Goal: Task Accomplishment & Management: Manage account settings

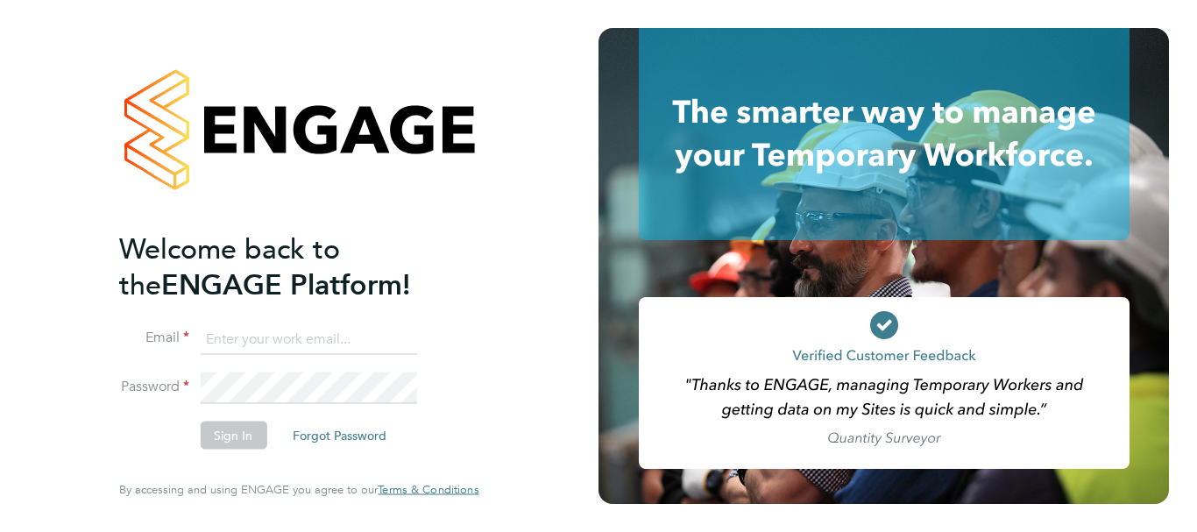
click at [258, 344] on input at bounding box center [308, 339] width 216 height 32
paste input "payroll.downloadqueries@hays.com"
type input "payroll.downloadqueries@hays.com"
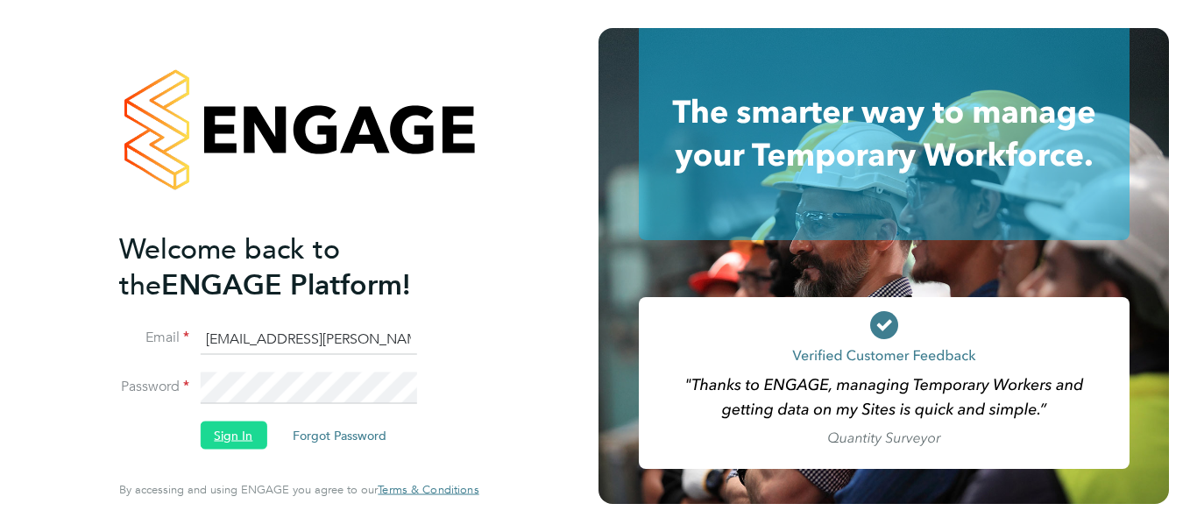
click at [242, 432] on button "Sign In" at bounding box center [233, 435] width 67 height 28
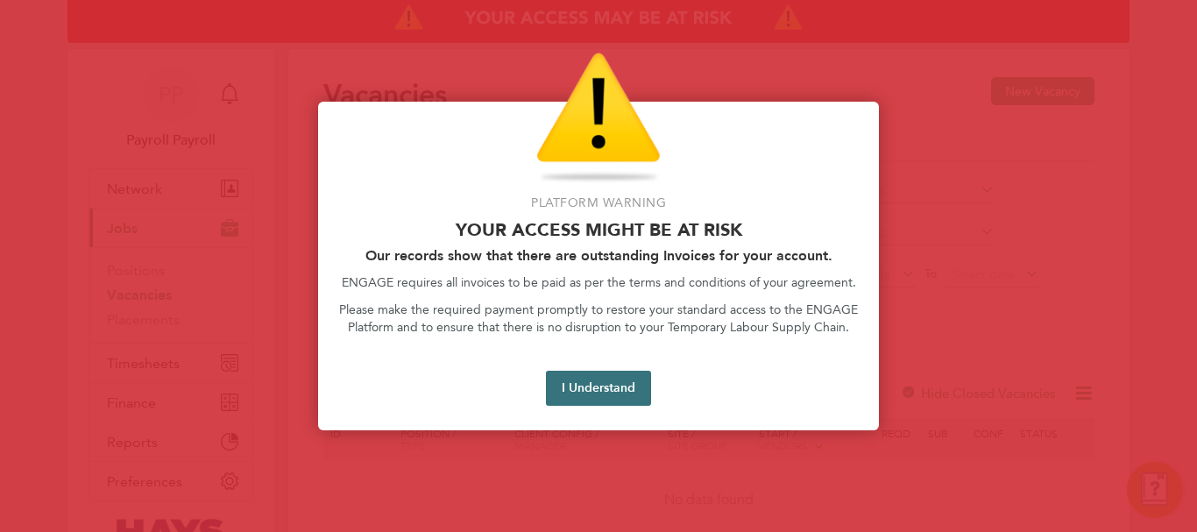
click at [636, 378] on button "I Understand" at bounding box center [598, 388] width 105 height 35
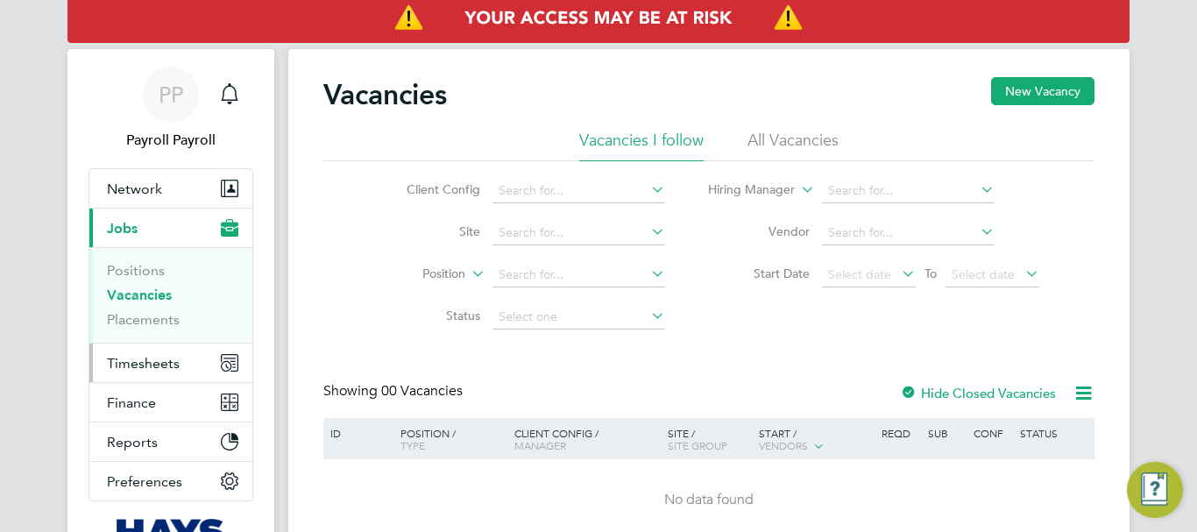
click at [178, 366] on span "Timesheets" at bounding box center [143, 363] width 73 height 17
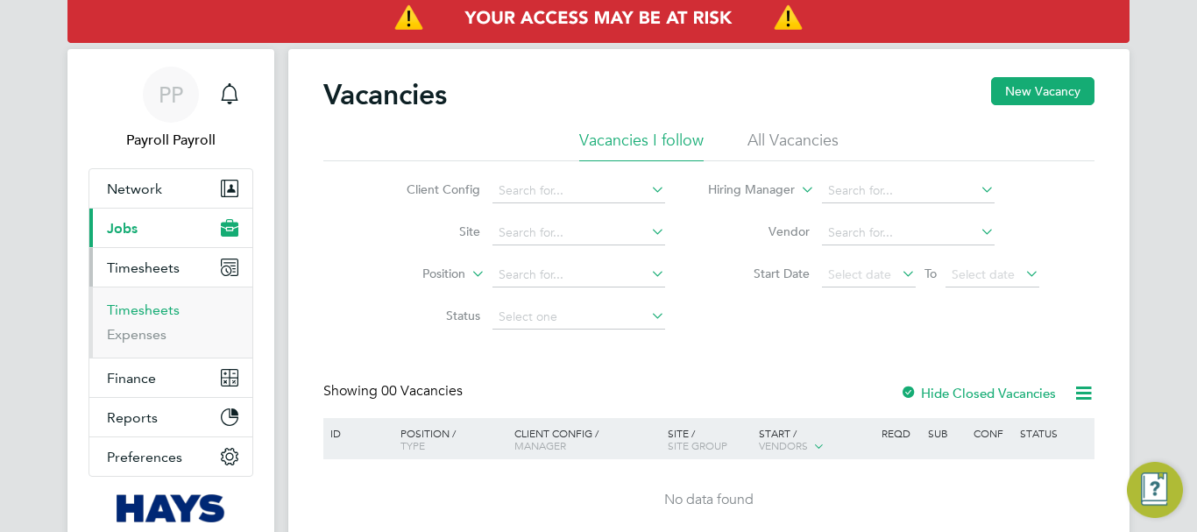
click at [135, 312] on link "Timesheets" at bounding box center [143, 309] width 73 height 17
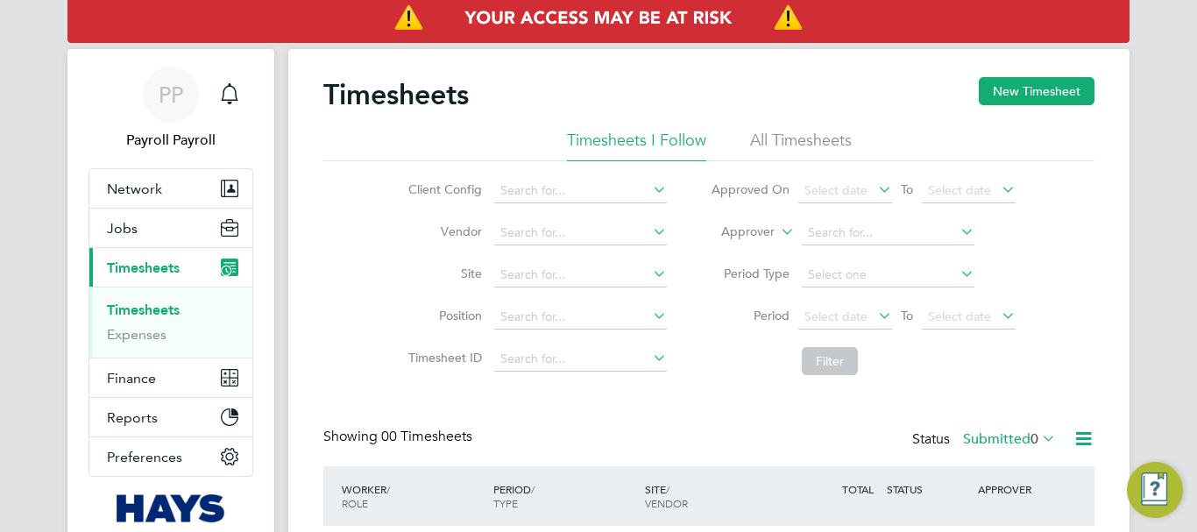
click at [780, 243] on li "Approver" at bounding box center [863, 233] width 349 height 42
click at [777, 233] on icon at bounding box center [777, 227] width 0 height 16
click at [749, 251] on li "Worker" at bounding box center [731, 252] width 87 height 23
click at [856, 237] on input at bounding box center [888, 233] width 173 height 25
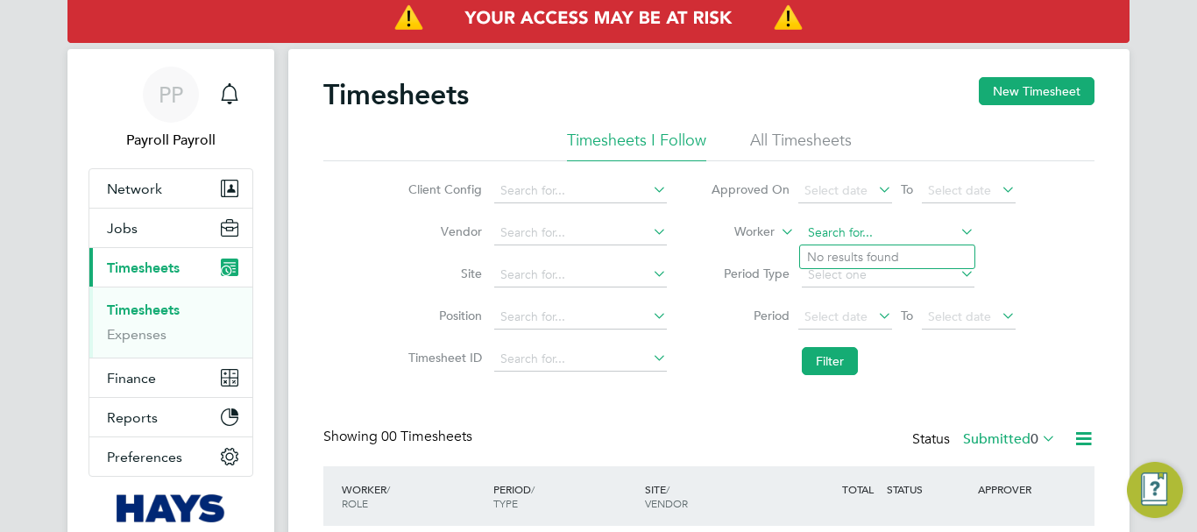
paste input "[PERSON_NAME]"
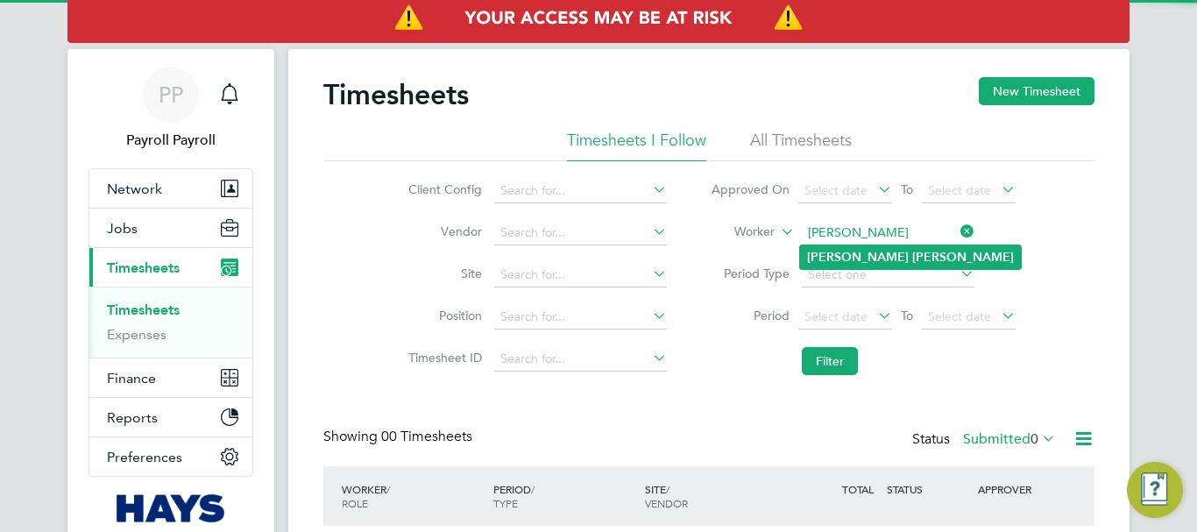
type input "[PERSON_NAME]"
click at [912, 254] on b "[PERSON_NAME]" at bounding box center [963, 257] width 102 height 15
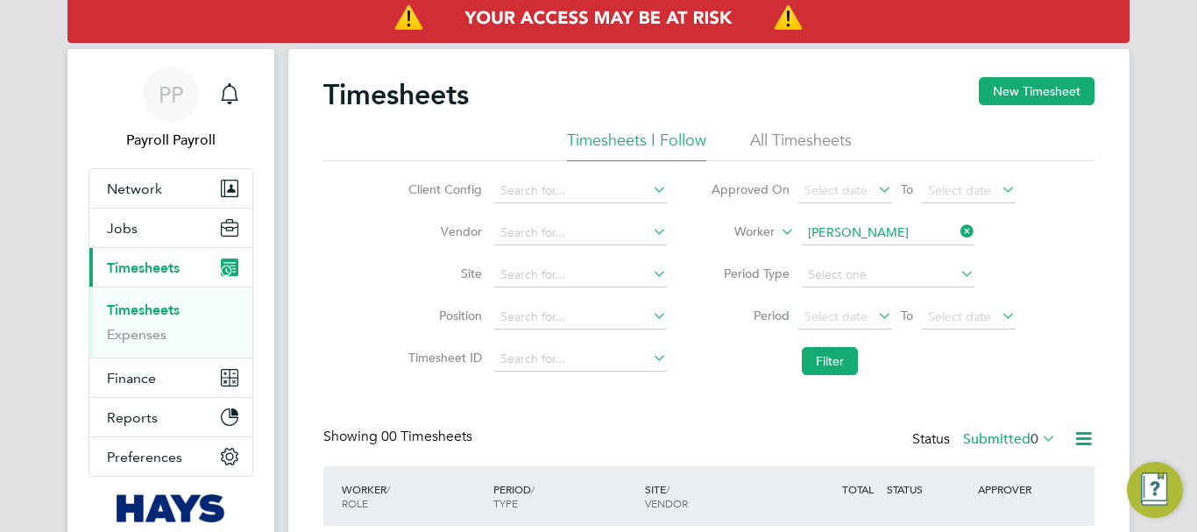
click at [1078, 440] on icon at bounding box center [1084, 439] width 22 height 22
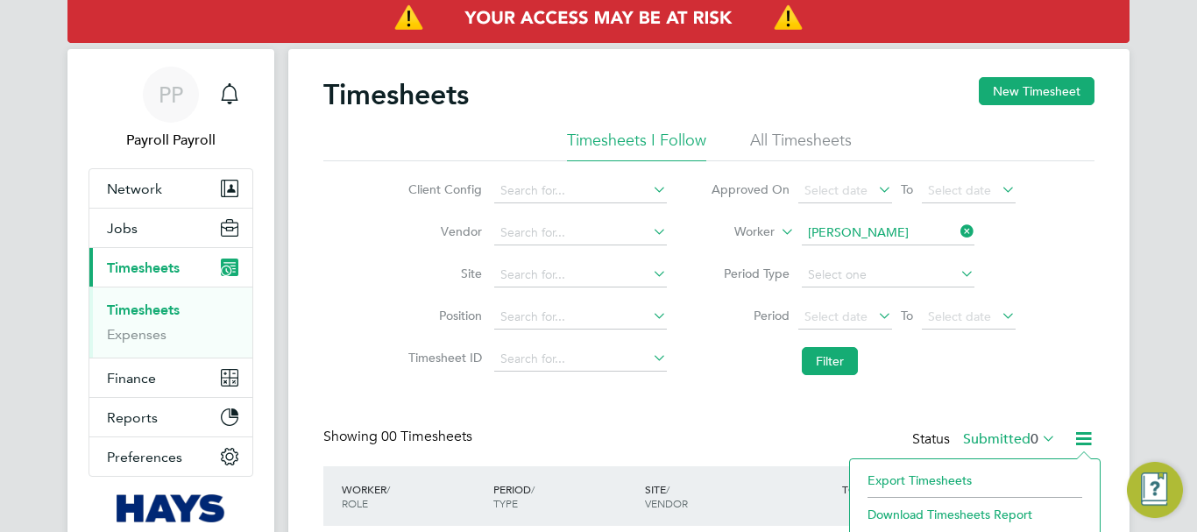
scroll to position [88, 0]
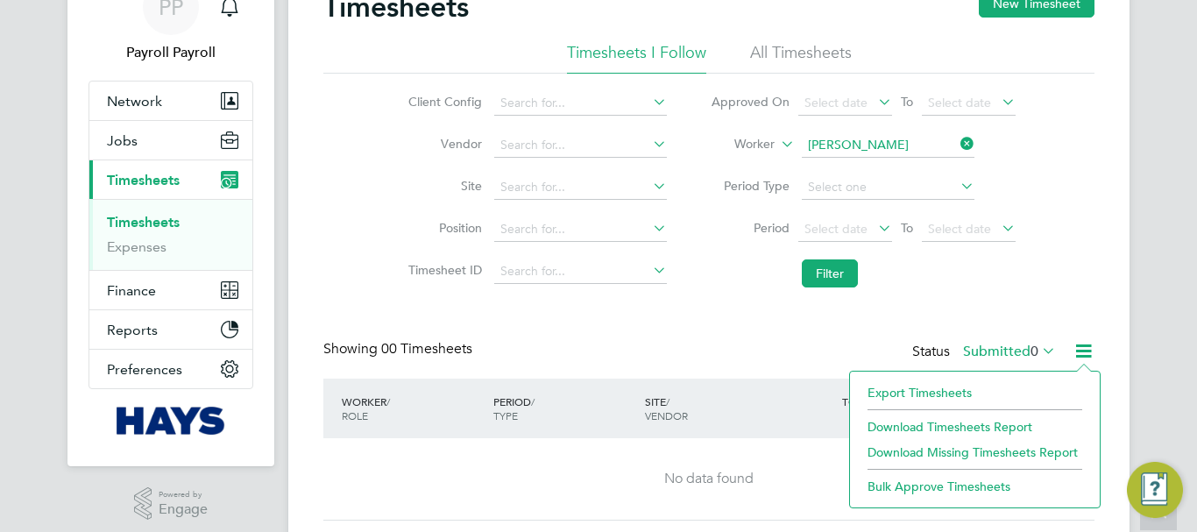
click at [1008, 272] on li "Filter" at bounding box center [863, 274] width 349 height 46
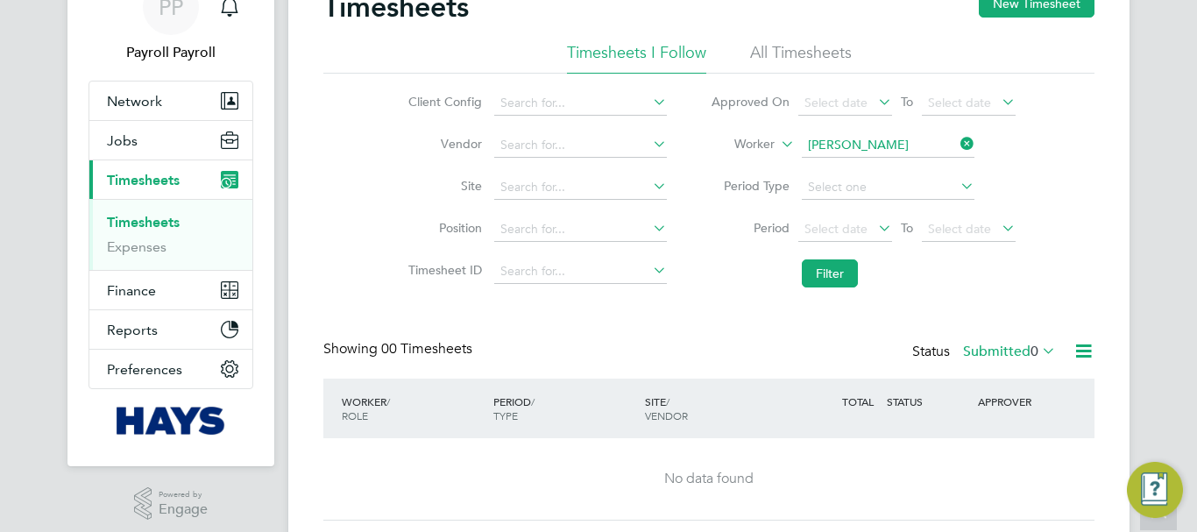
click at [1038, 346] on icon at bounding box center [1038, 350] width 0 height 25
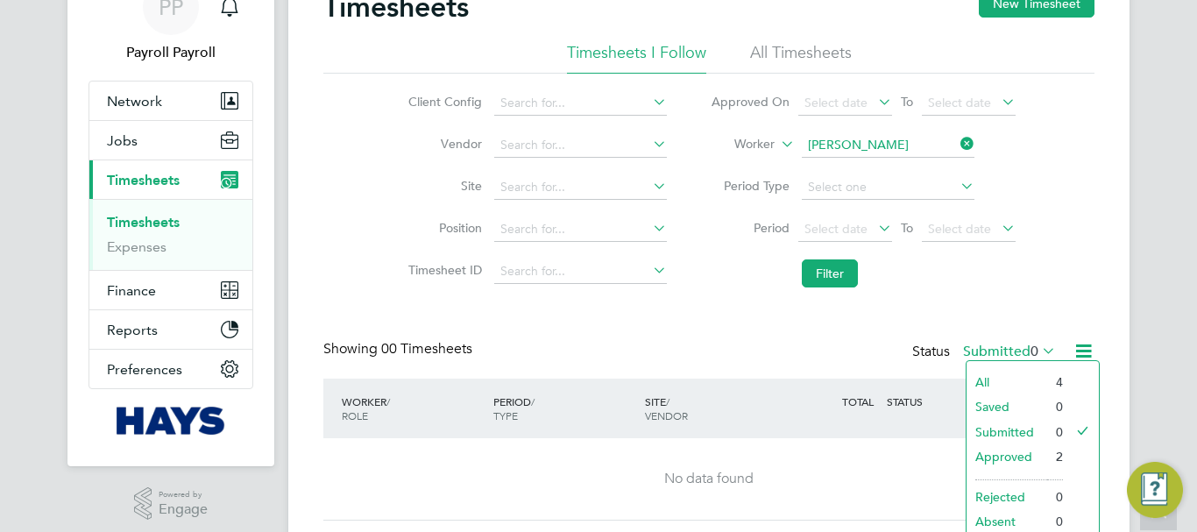
click at [1000, 380] on li "All" at bounding box center [1006, 382] width 81 height 25
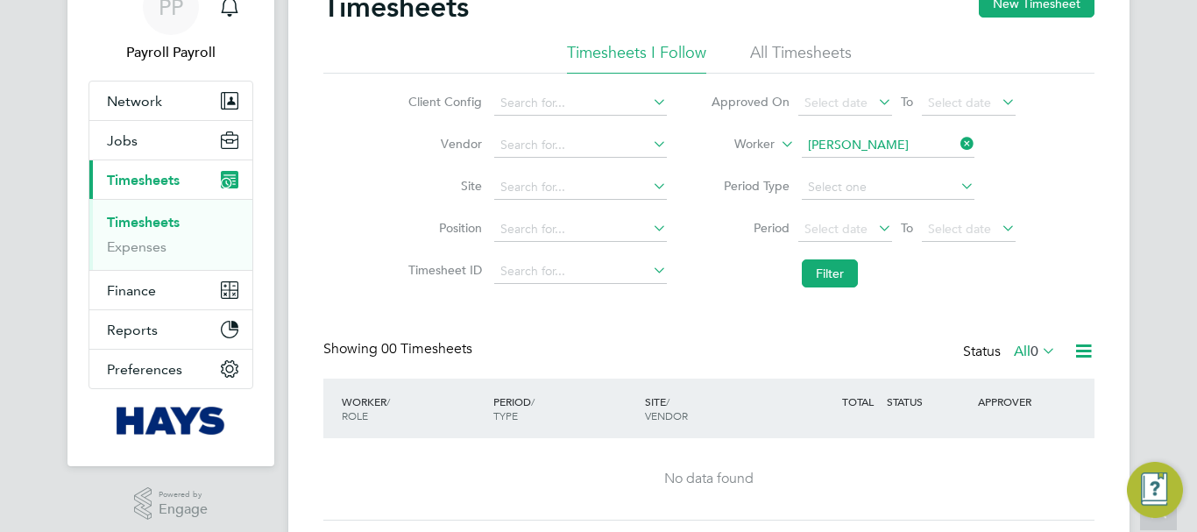
click at [1038, 351] on icon at bounding box center [1038, 350] width 0 height 25
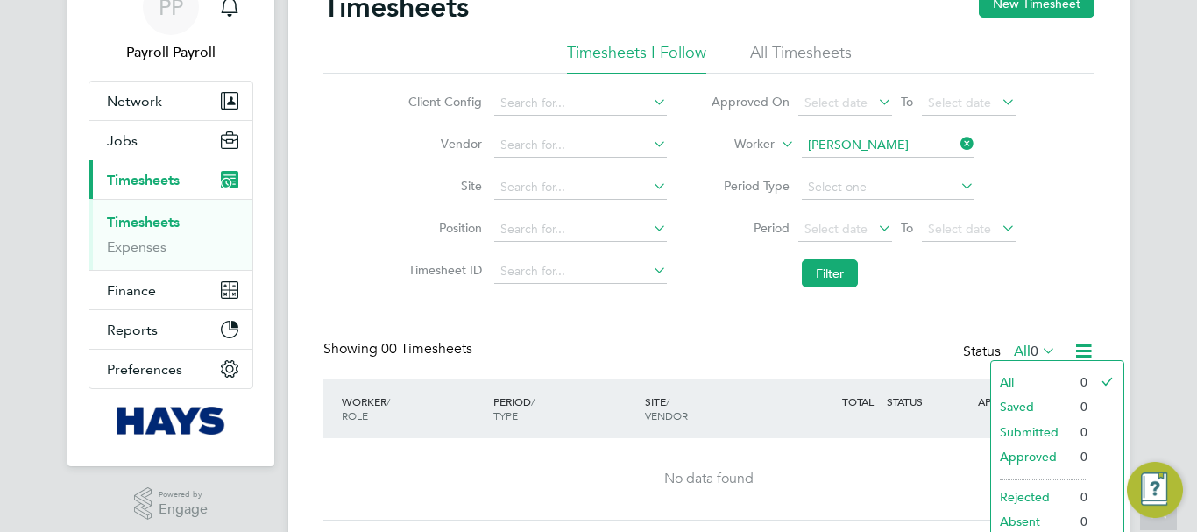
scroll to position [139, 0]
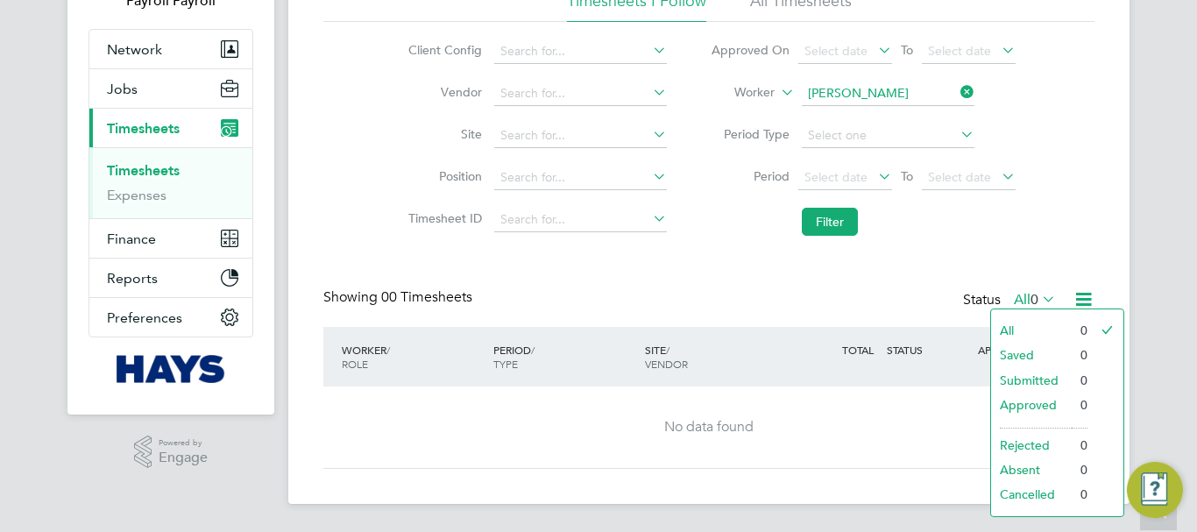
click at [1008, 326] on li "All" at bounding box center [1031, 330] width 81 height 25
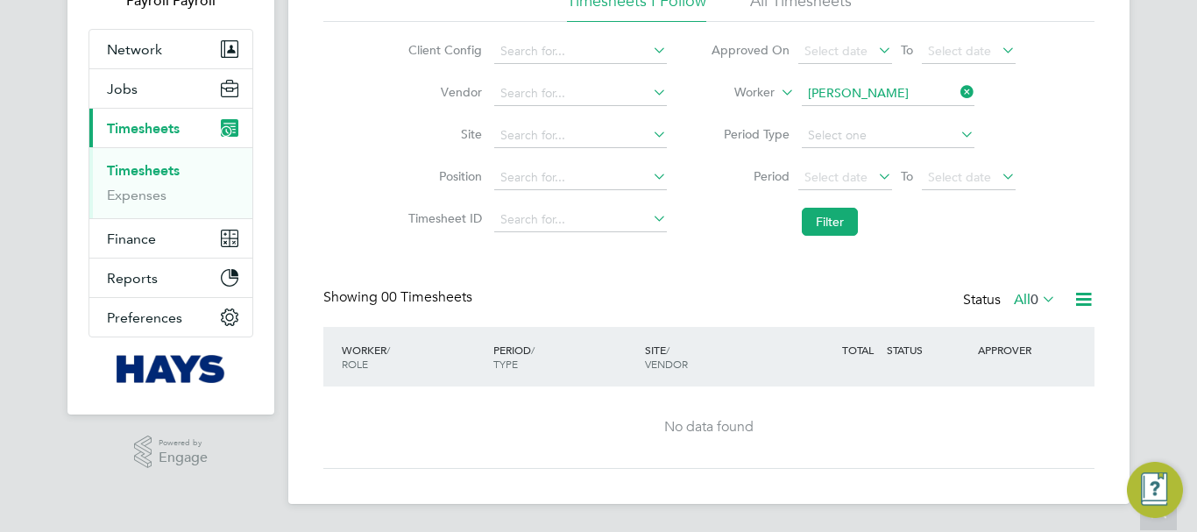
click at [1053, 217] on div "Client Config Vendor Site Position Timesheet ID Approved On Select date To Sele…" at bounding box center [708, 133] width 771 height 223
click at [1082, 294] on icon at bounding box center [1084, 299] width 22 height 22
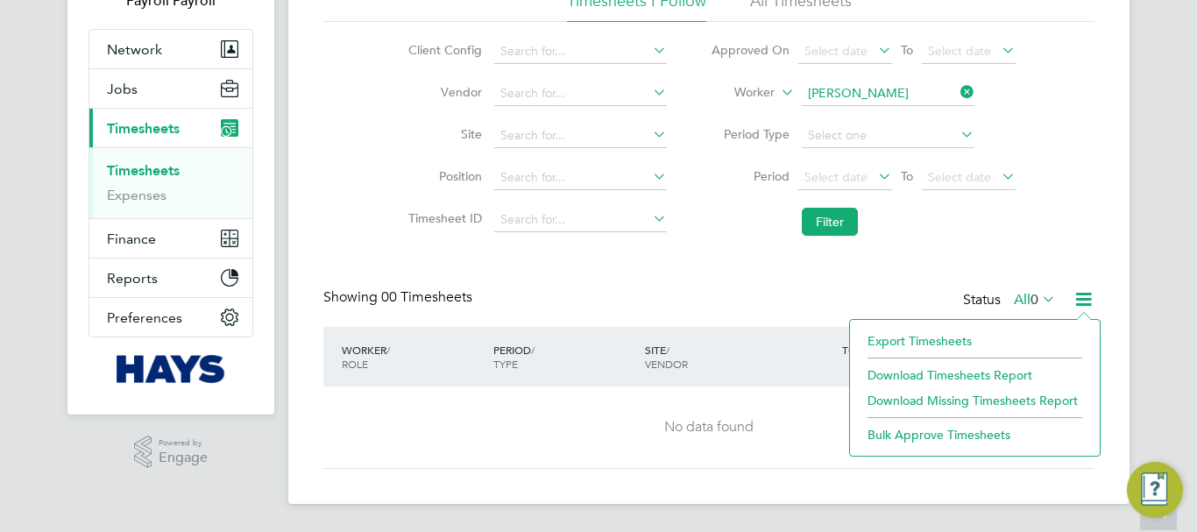
click at [900, 283] on div "Timesheets New Timesheet Timesheets I Follow All Timesheets Client Config Vendo…" at bounding box center [708, 203] width 771 height 531
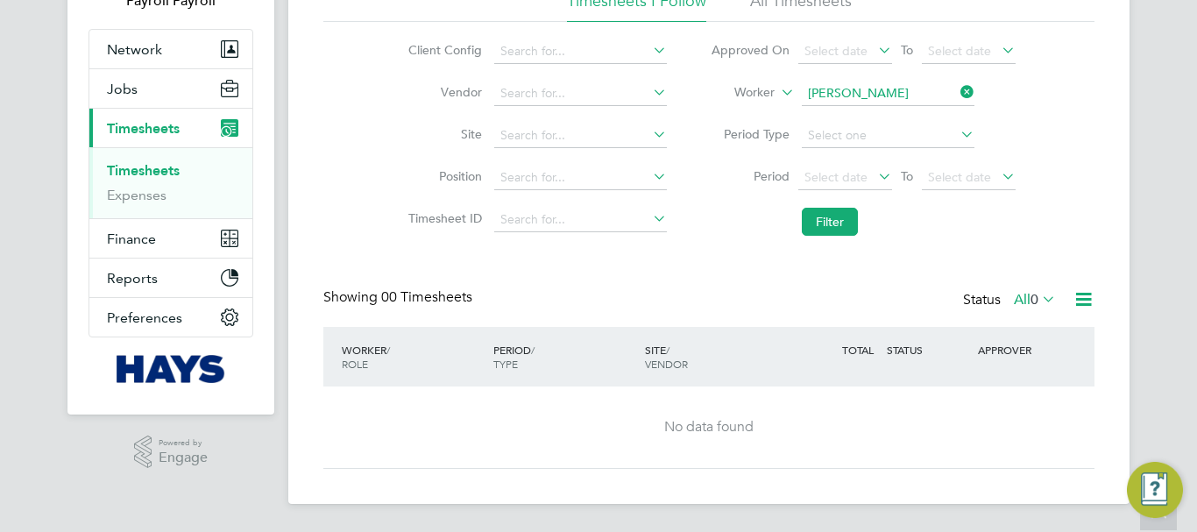
scroll to position [0, 0]
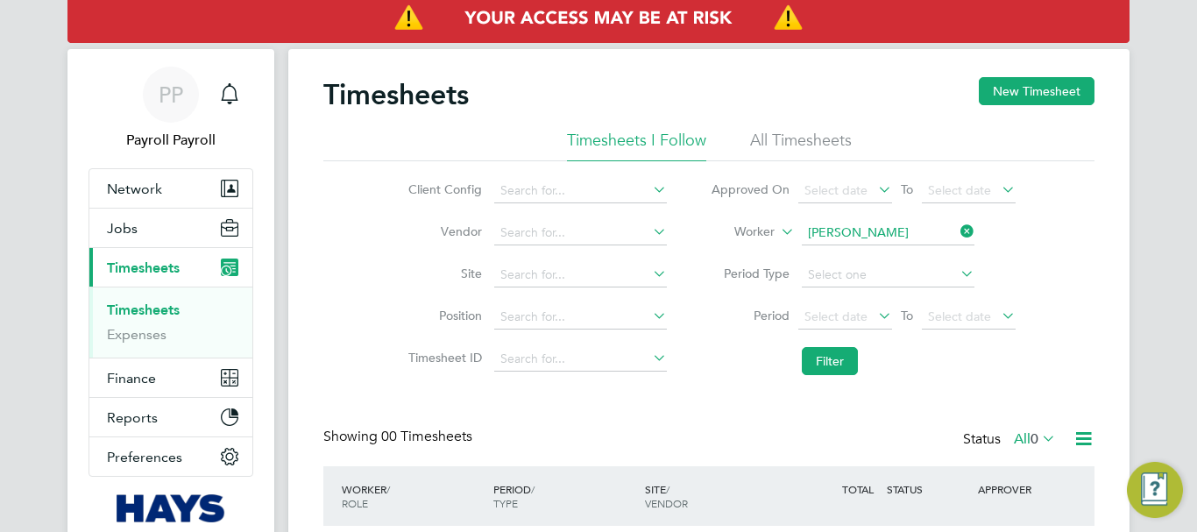
click at [775, 139] on li "All Timesheets" at bounding box center [801, 146] width 102 height 32
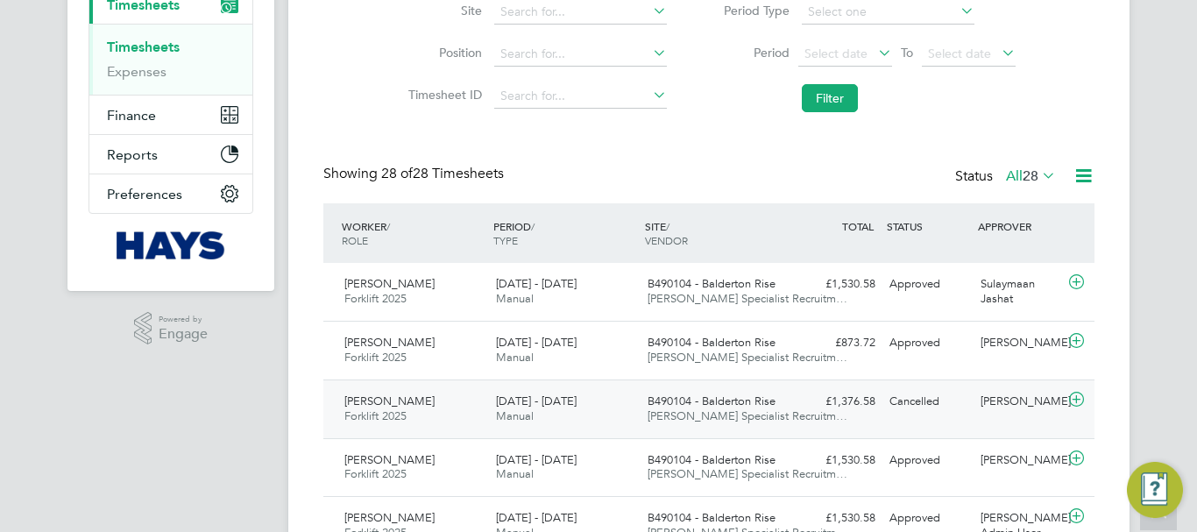
click at [545, 405] on span "[DATE] - [DATE]" at bounding box center [536, 400] width 81 height 15
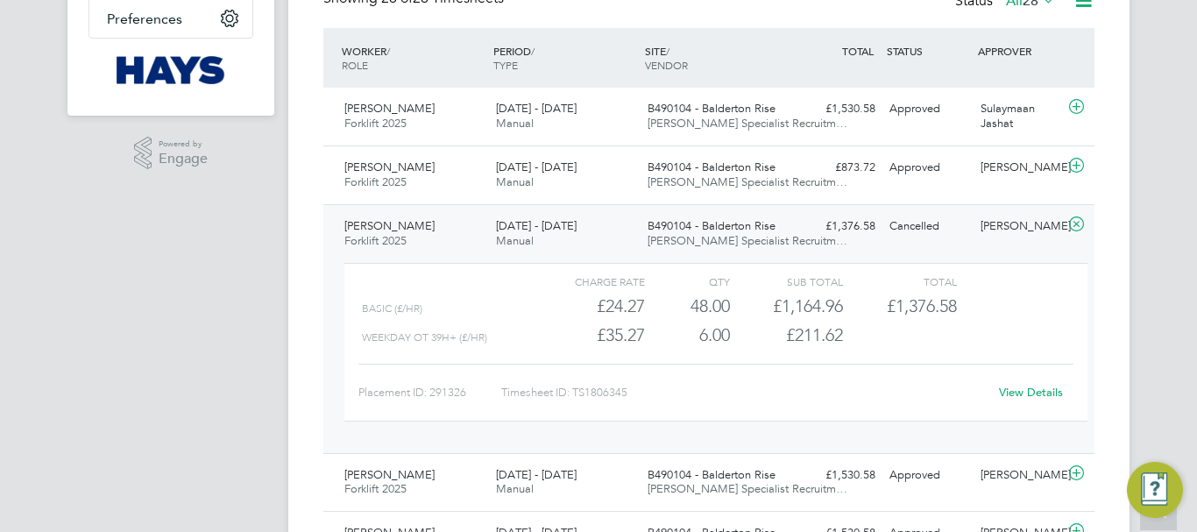
click at [1023, 396] on link "View Details" at bounding box center [1031, 392] width 64 height 15
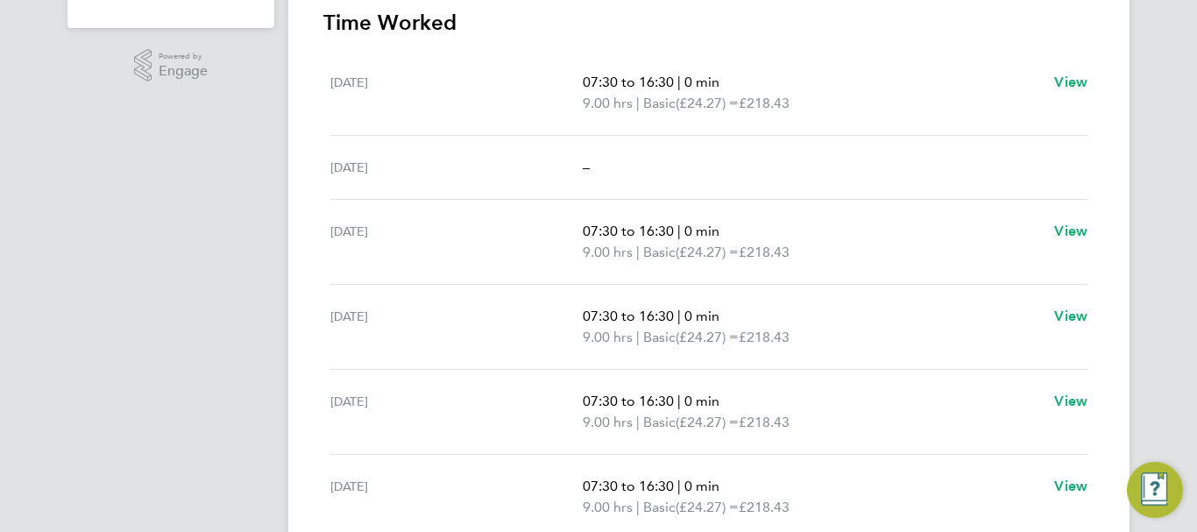
scroll to position [88, 0]
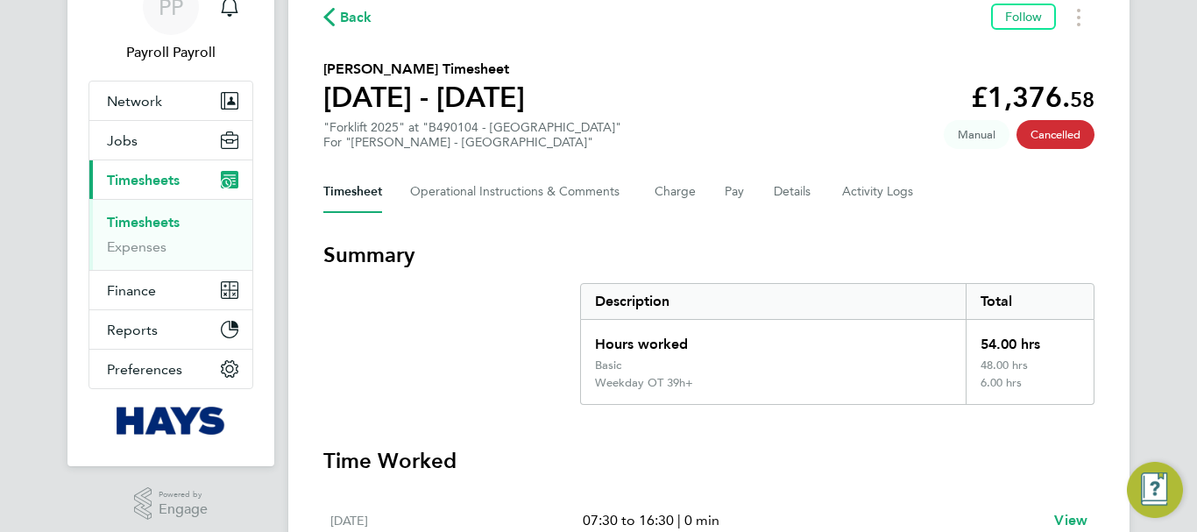
click at [349, 21] on span "Back" at bounding box center [356, 17] width 32 height 21
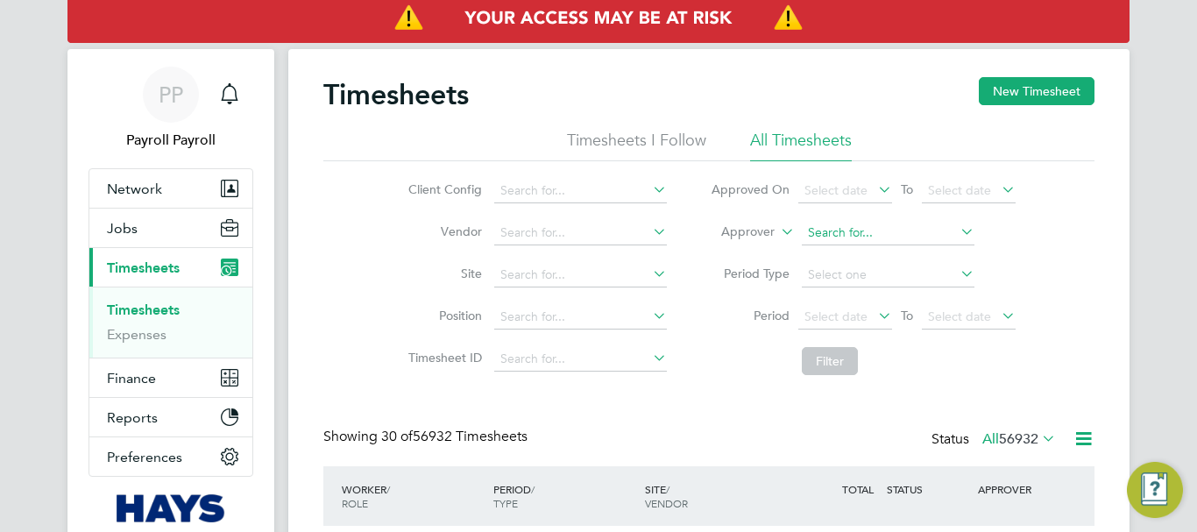
click at [831, 239] on input at bounding box center [888, 233] width 173 height 25
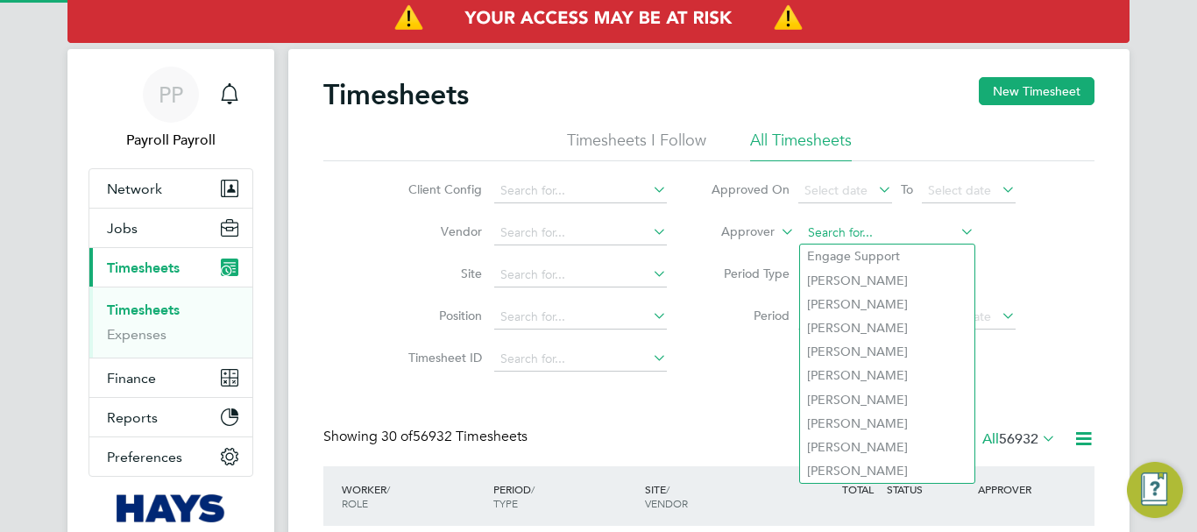
paste input "[PERSON_NAME]"
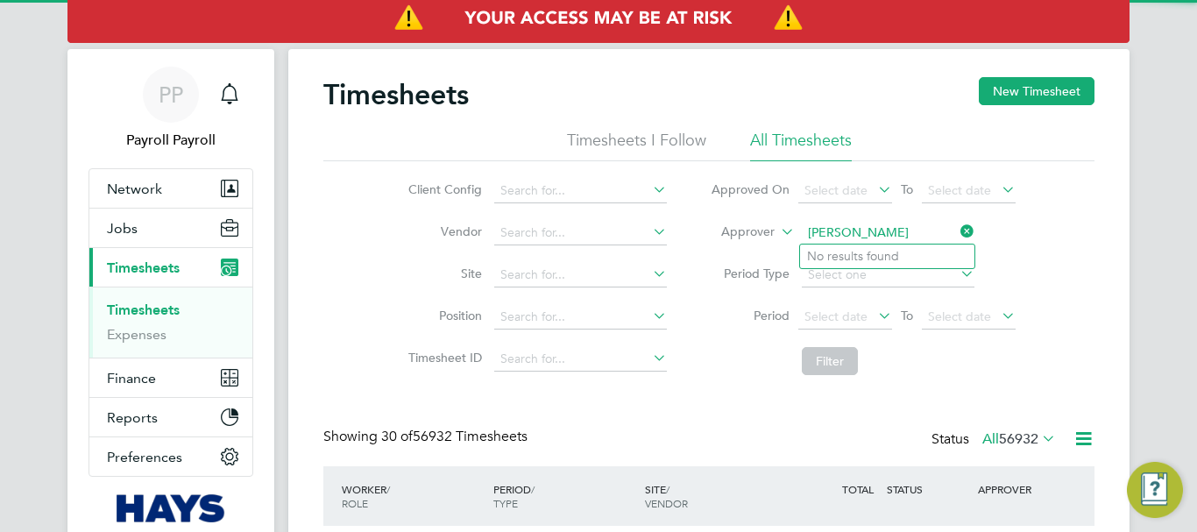
type input "[PERSON_NAME]"
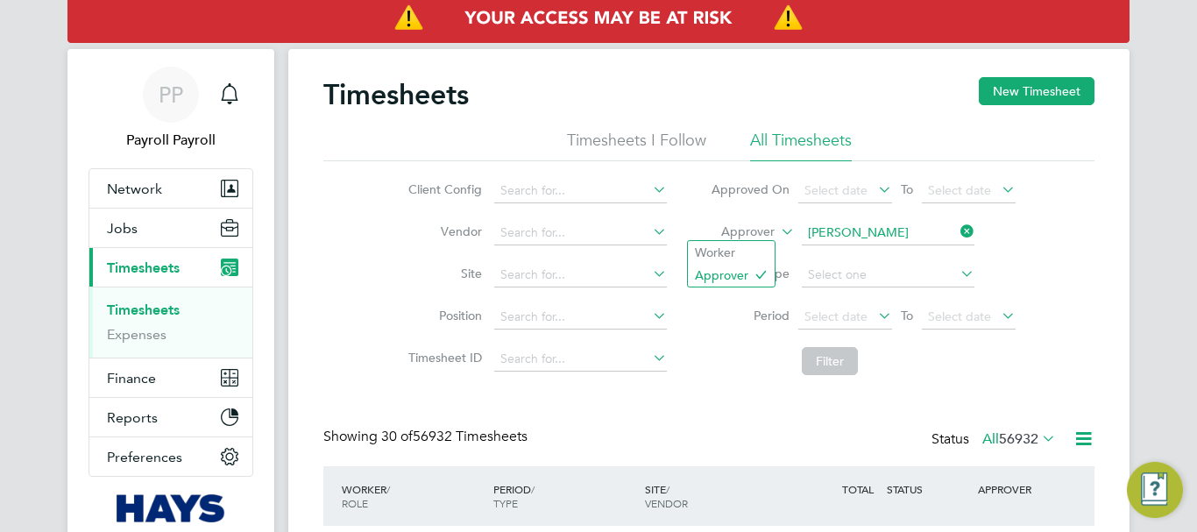
click at [777, 232] on icon at bounding box center [777, 227] width 0 height 16
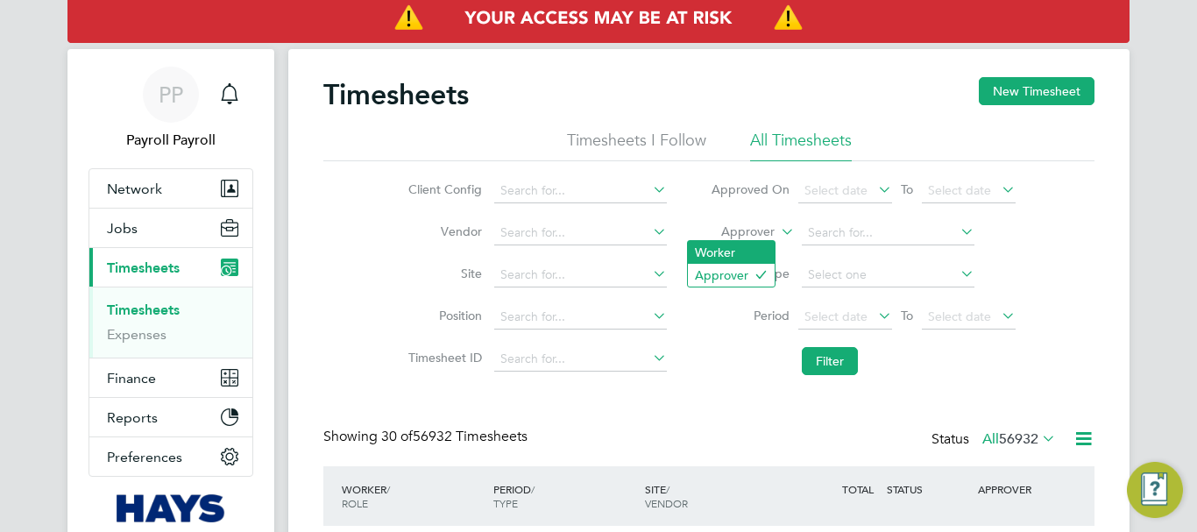
click at [707, 253] on li "Worker" at bounding box center [731, 252] width 87 height 23
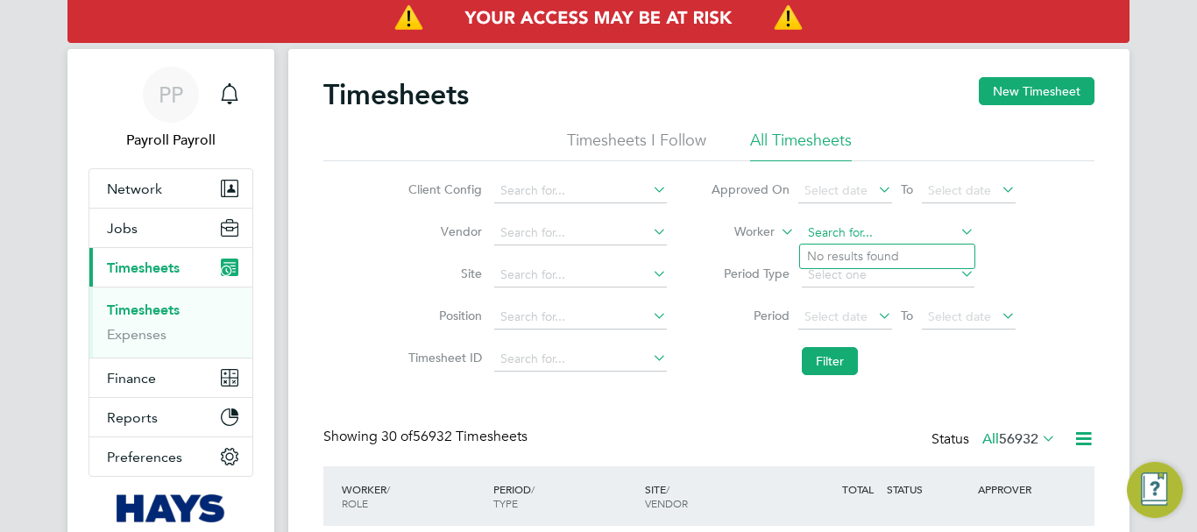
click at [831, 230] on input at bounding box center [888, 233] width 173 height 25
paste input "[PERSON_NAME]"
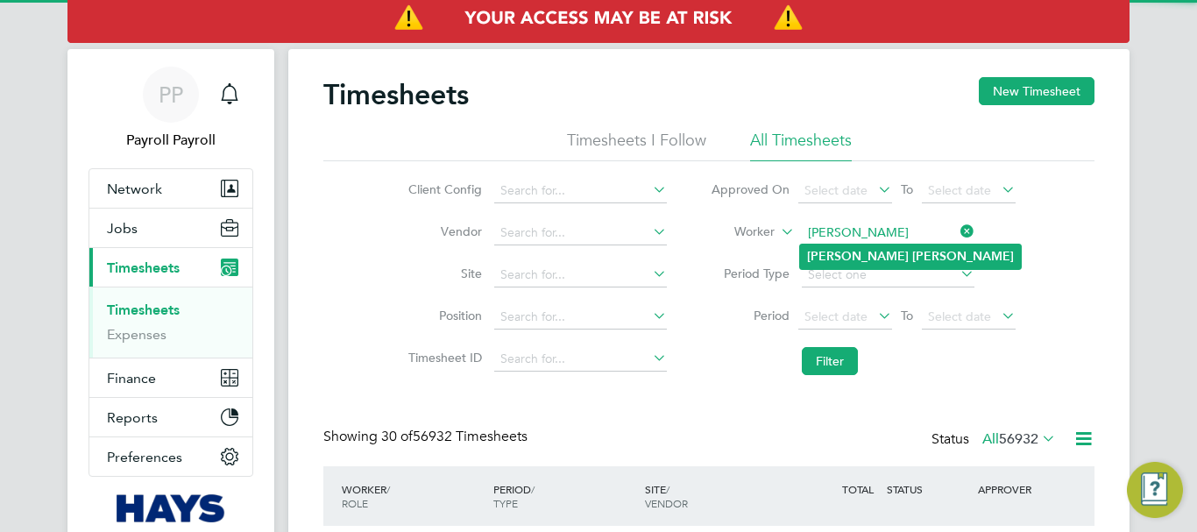
type input "[PERSON_NAME]"
click at [912, 251] on b "[PERSON_NAME]" at bounding box center [963, 256] width 102 height 15
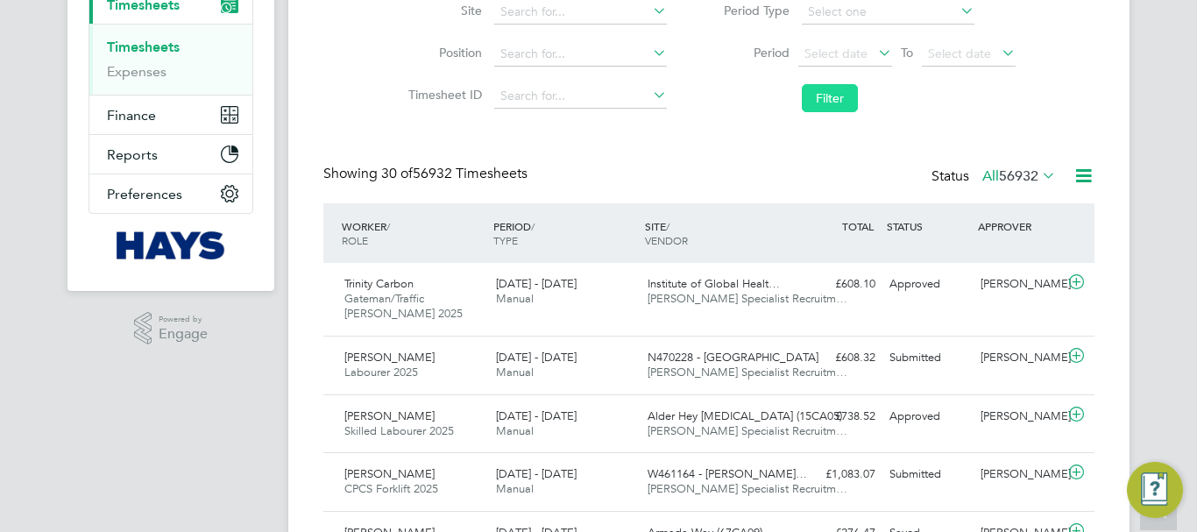
click at [835, 100] on button "Filter" at bounding box center [830, 98] width 56 height 28
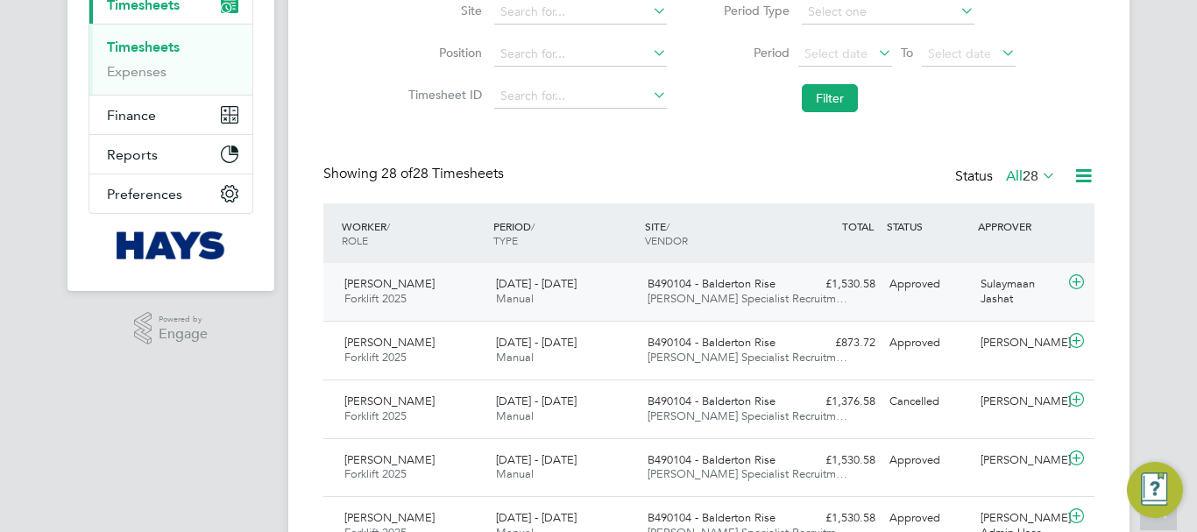
click at [564, 292] on div "[DATE] - [DATE] Manual" at bounding box center [565, 292] width 152 height 44
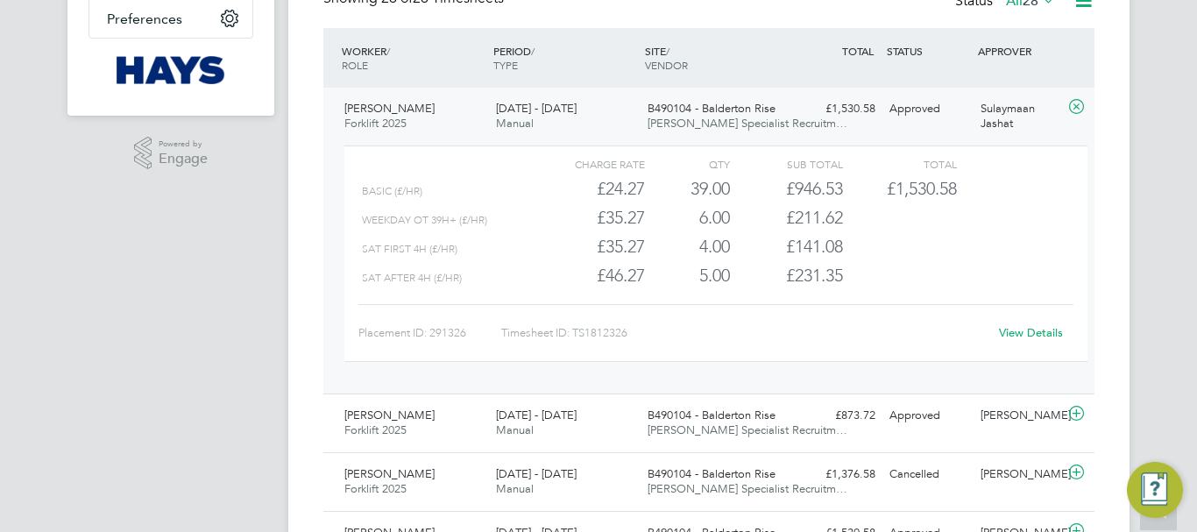
click at [1044, 328] on link "View Details" at bounding box center [1031, 332] width 64 height 15
